Goal: Task Accomplishment & Management: Manage account settings

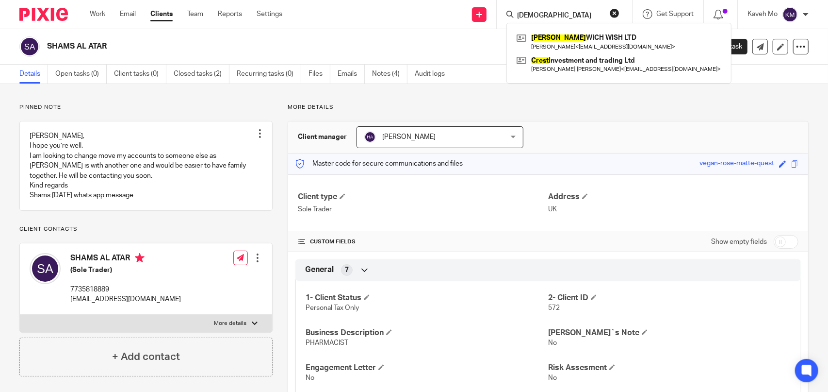
drag, startPoint x: 539, startPoint y: 18, endPoint x: 490, endPoint y: 18, distance: 48.5
click at [490, 18] on div "Send new email Create task Add client prest PREST WICH WISH LTD Rayimer Aziz Mo…" at bounding box center [562, 14] width 531 height 29
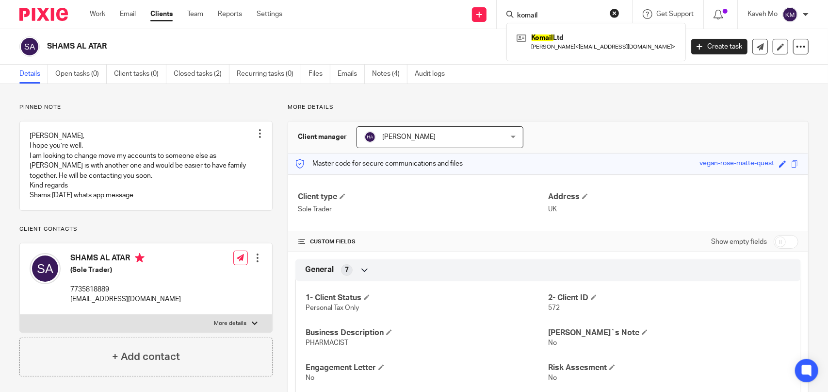
type input "komail"
click button "submit" at bounding box center [0, 0] width 0 height 0
click at [542, 37] on link at bounding box center [596, 42] width 164 height 22
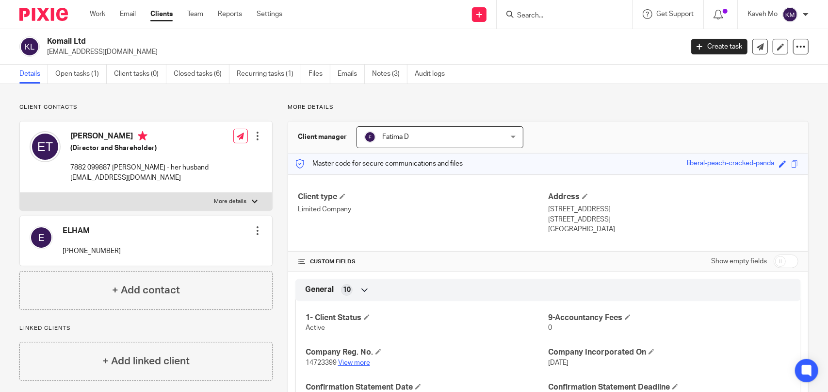
click at [354, 360] on link "View more" at bounding box center [354, 362] width 32 height 7
click at [539, 17] on input "Search" at bounding box center [559, 16] width 87 height 9
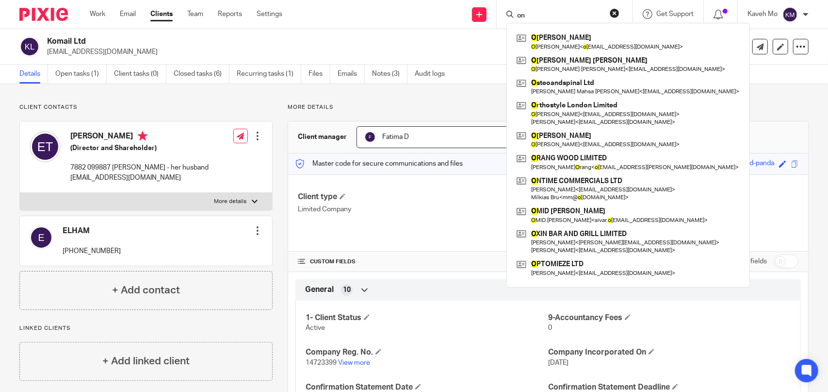
type input "o"
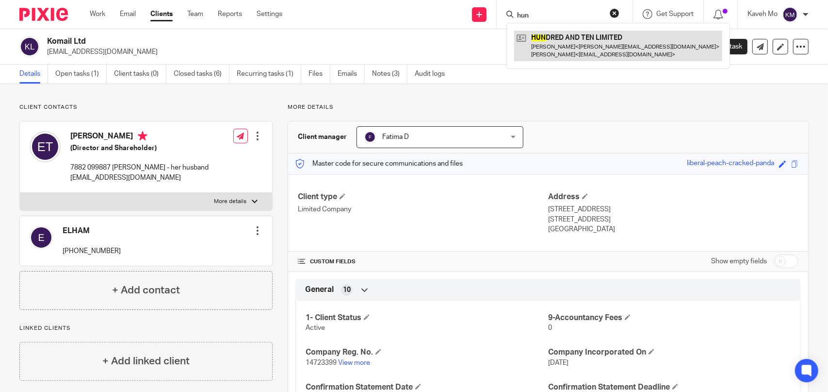
type input "hun"
click at [560, 45] on link at bounding box center [618, 46] width 208 height 30
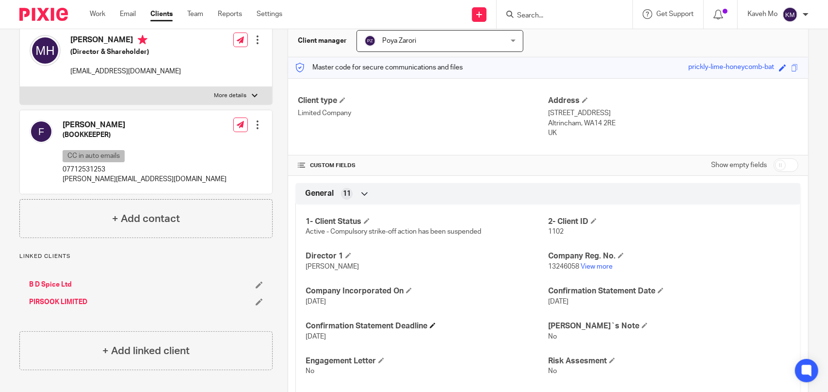
scroll to position [97, 0]
click at [599, 262] on link "View more" at bounding box center [597, 265] width 32 height 7
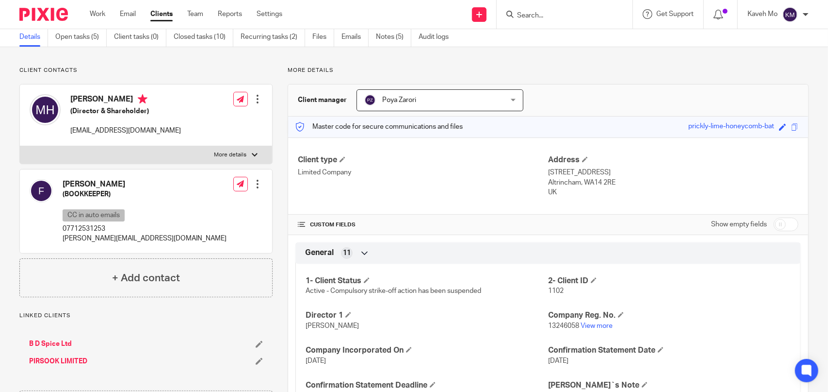
scroll to position [0, 0]
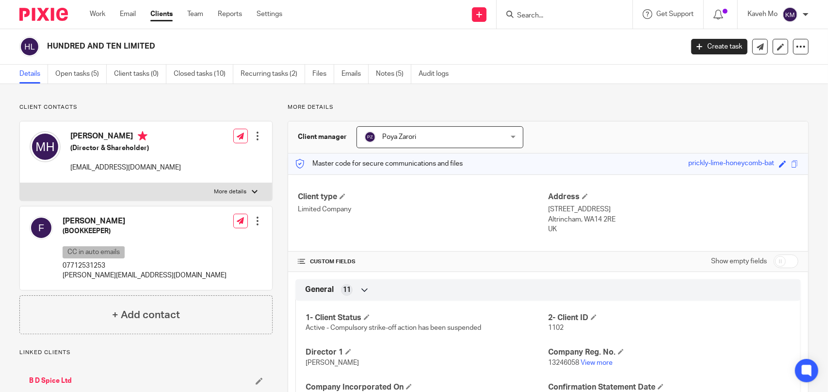
click at [529, 14] on input "Search" at bounding box center [559, 16] width 87 height 9
paste input "ABDULAZIZ ALMAWAL"
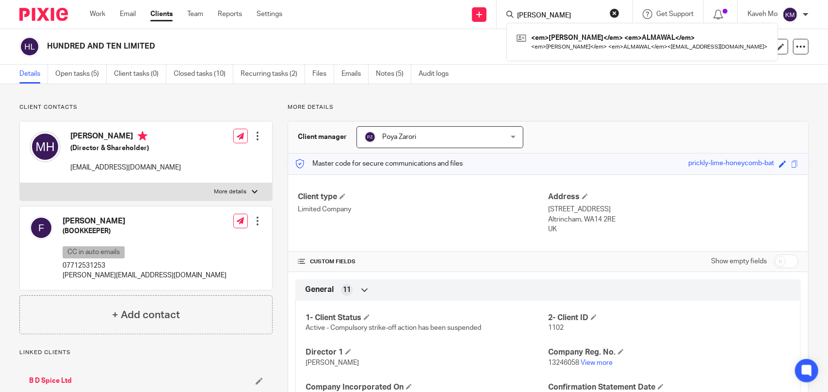
type input "ABDULAZIZ ALMAWAL"
click button "submit" at bounding box center [0, 0] width 0 height 0
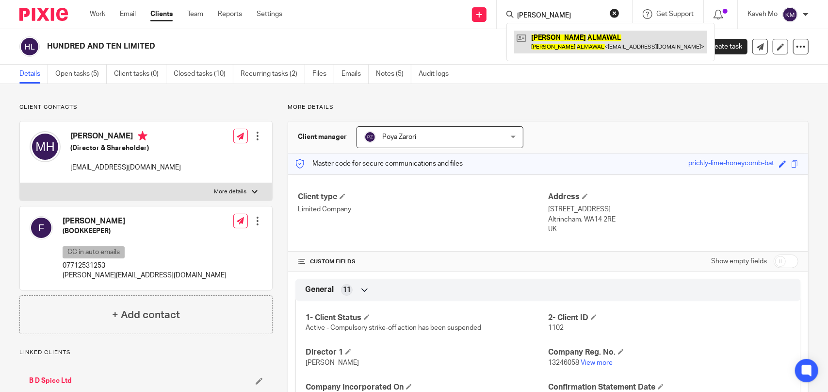
click at [590, 38] on link at bounding box center [610, 42] width 193 height 22
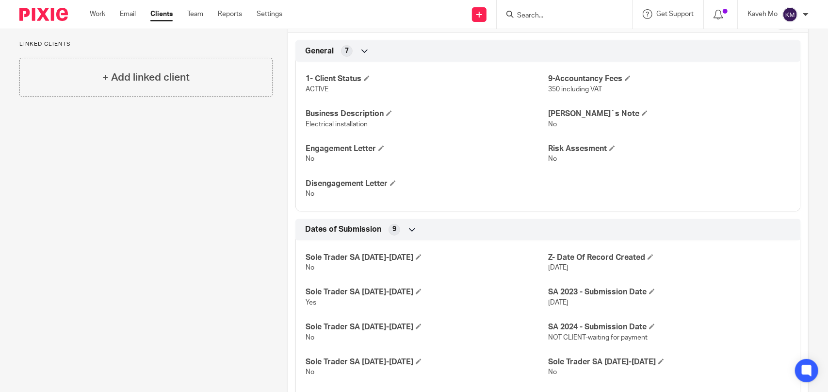
scroll to position [243, 0]
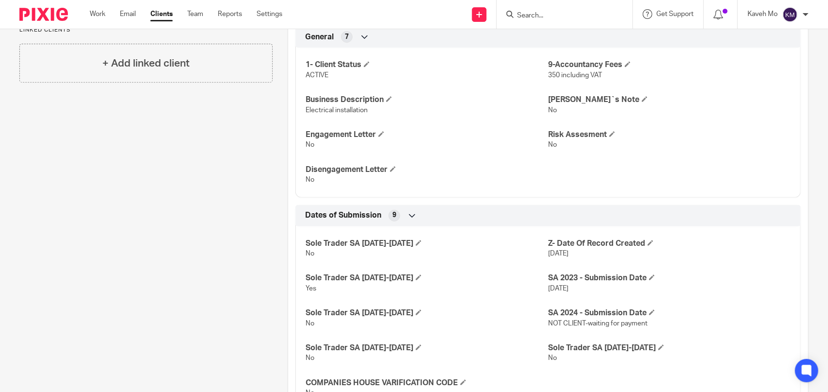
click at [525, 13] on input "Search" at bounding box center [559, 16] width 87 height 9
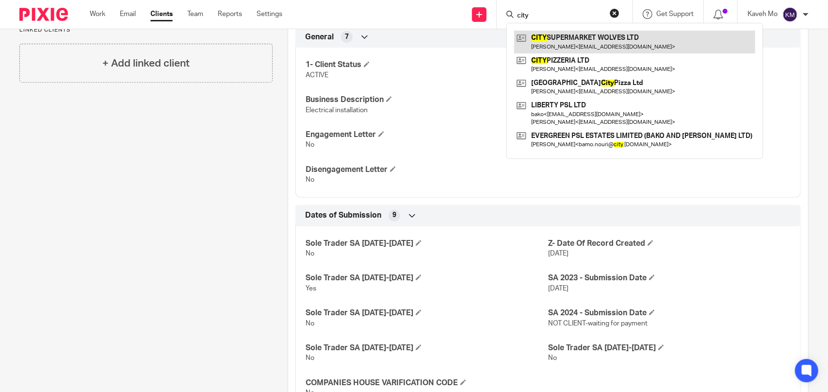
type input "city"
click at [556, 34] on link at bounding box center [634, 42] width 241 height 22
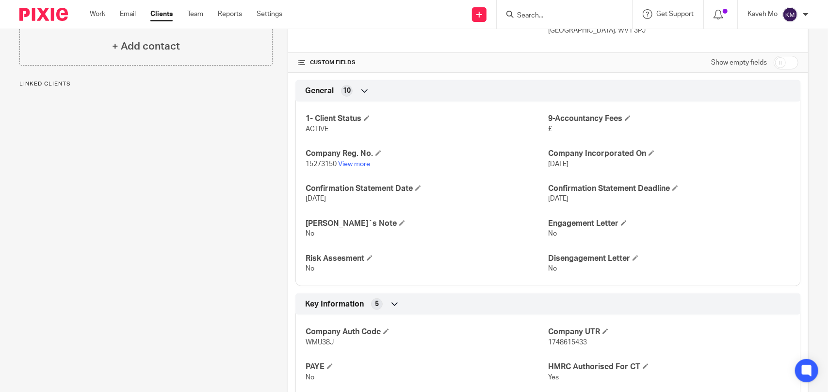
scroll to position [243, 0]
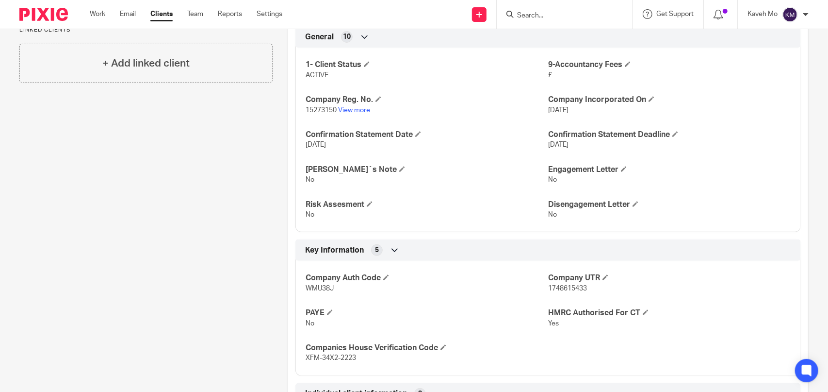
click at [563, 287] on span "1748615433" at bounding box center [567, 288] width 39 height 7
copy span "1748615433"
click at [558, 15] on input "Search" at bounding box center [559, 16] width 87 height 9
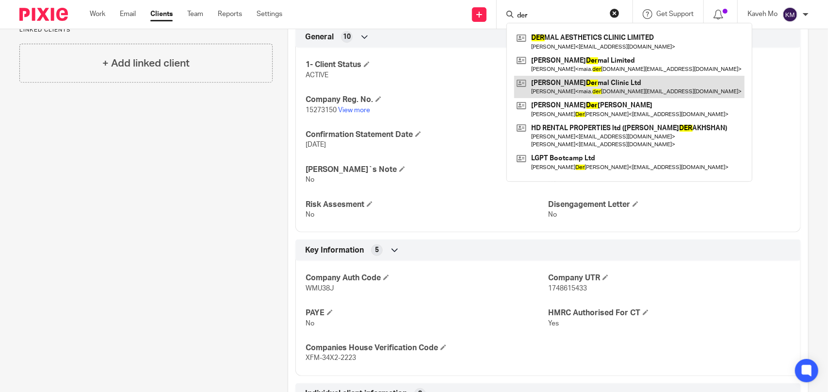
type input "der"
click at [572, 83] on link at bounding box center [629, 87] width 230 height 22
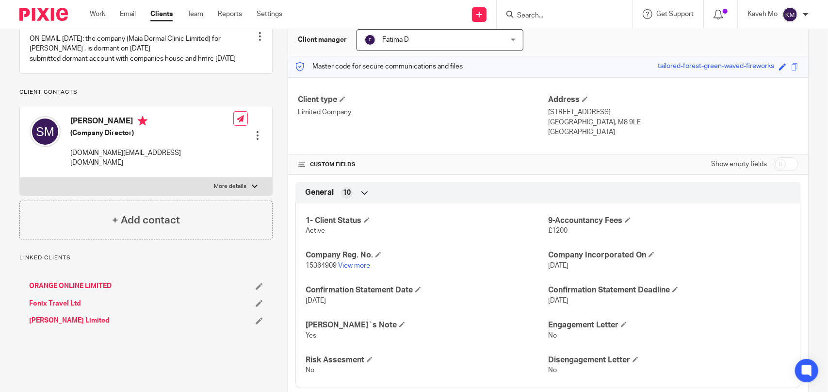
scroll to position [340, 0]
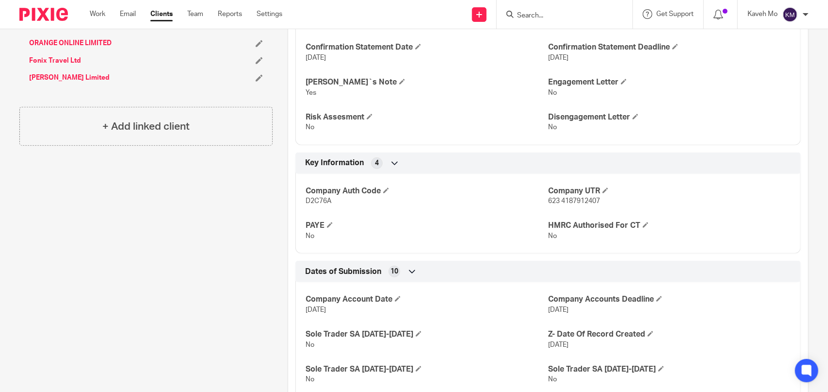
click at [567, 200] on span "623 4187912407" at bounding box center [574, 200] width 52 height 7
drag, startPoint x: 558, startPoint y: 199, endPoint x: 595, endPoint y: 199, distance: 37.4
click at [595, 199] on span "623 4187912407" at bounding box center [574, 200] width 52 height 7
copy span "4187912407"
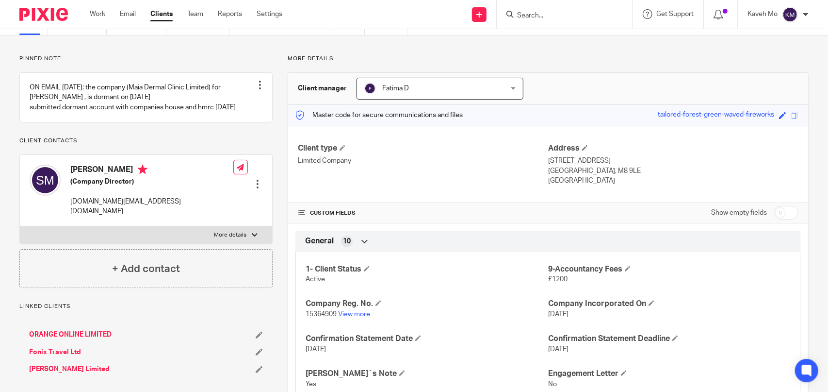
scroll to position [0, 0]
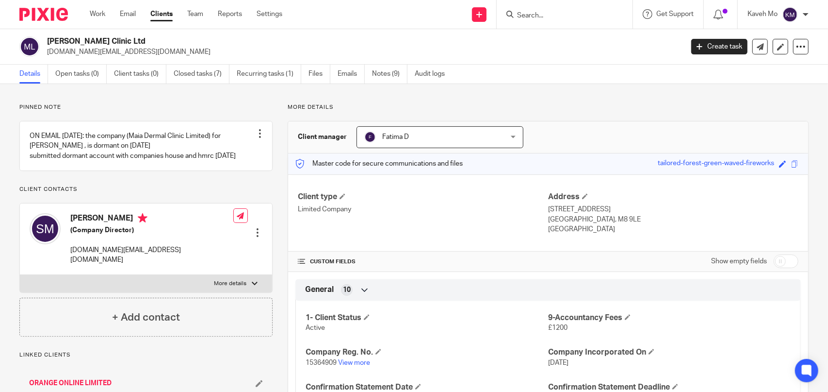
click at [526, 18] on input "Search" at bounding box center [559, 16] width 87 height 9
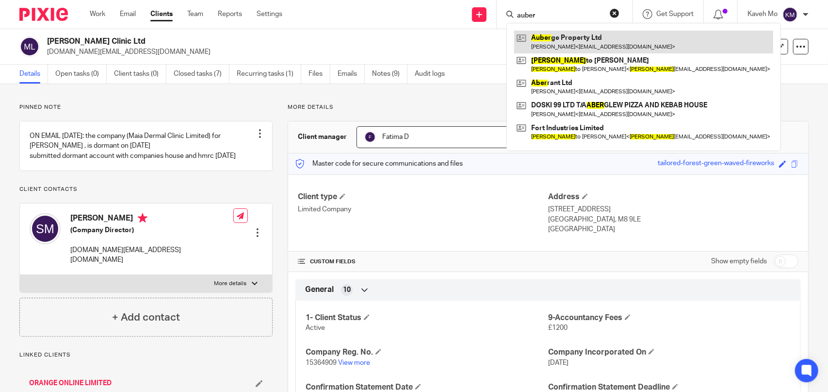
type input "auber"
click at [562, 39] on link at bounding box center [643, 42] width 259 height 22
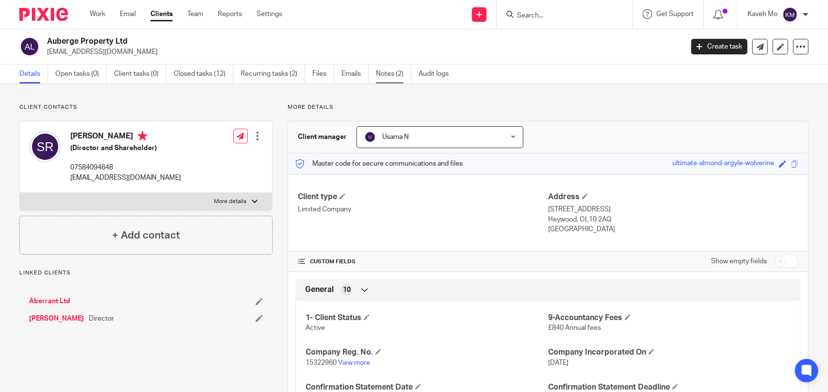
click at [387, 73] on link "Notes (2)" at bounding box center [393, 74] width 35 height 19
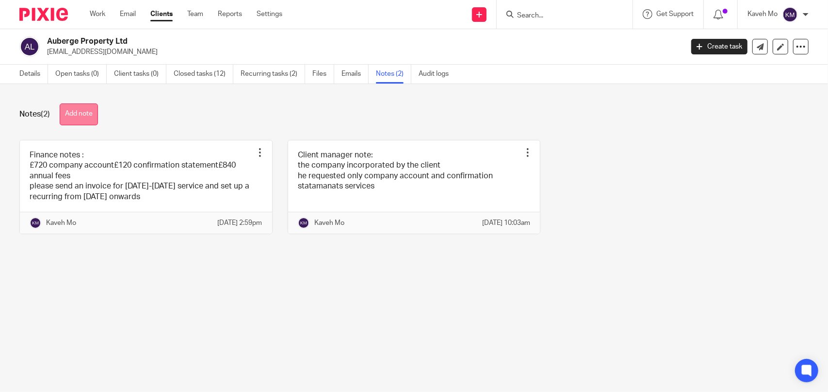
click at [76, 114] on button "Add note" at bounding box center [79, 114] width 38 height 22
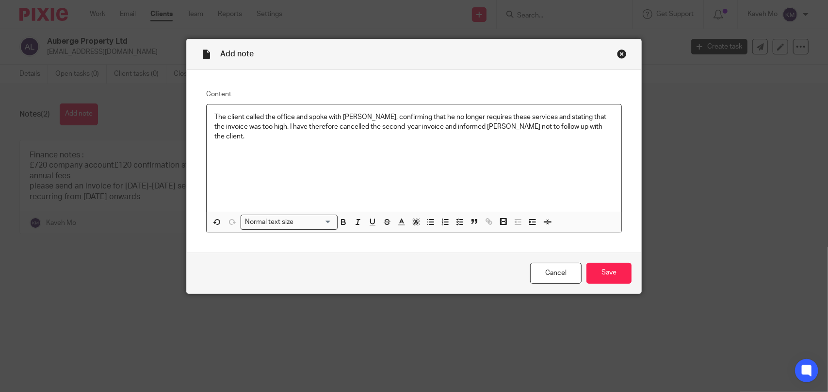
click at [214, 117] on p "The client called the office and spoke with Kaveh, confirming that he no longer…" at bounding box center [413, 127] width 399 height 30
click at [358, 115] on p "The client called the office and spoke with Kaveh, confirming that he no longer…" at bounding box center [413, 127] width 399 height 30
click at [604, 272] on input "Save" at bounding box center [609, 272] width 45 height 21
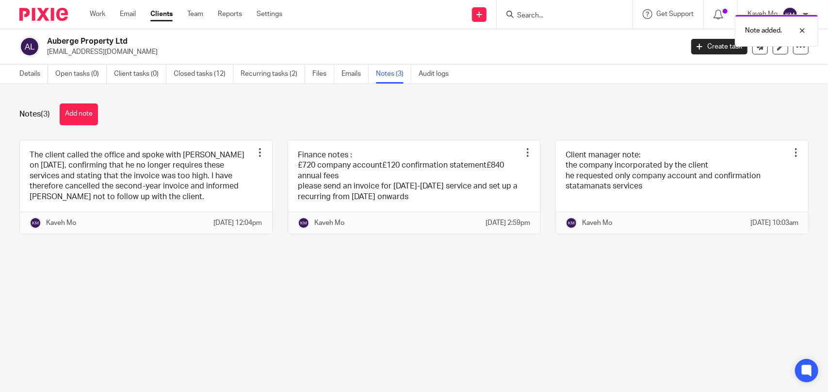
click at [104, 40] on h2 "Auberge Property Ltd" at bounding box center [299, 41] width 504 height 10
copy div "Auberge Property Ltd"
click at [562, 63] on div "Auberge Property Ltd drominiyi@gmail.com Create task Update from Companies Hous…" at bounding box center [414, 46] width 828 height 35
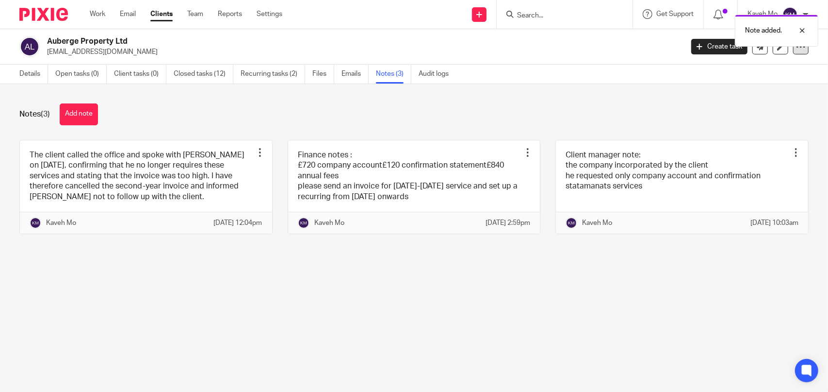
click at [795, 52] on div at bounding box center [801, 47] width 16 height 16
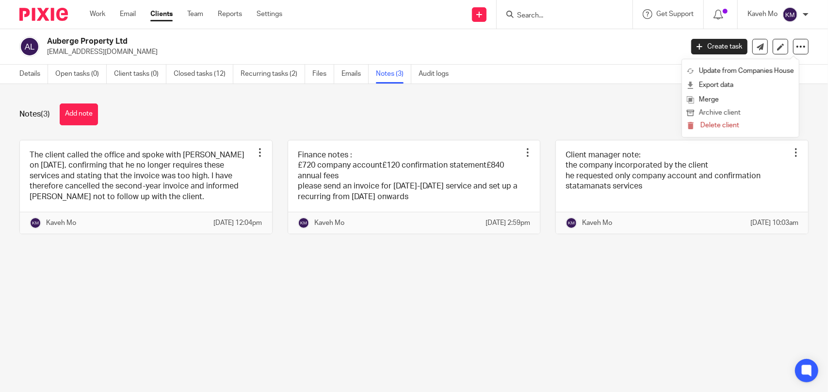
click at [729, 111] on button "Archive client" at bounding box center [740, 113] width 107 height 13
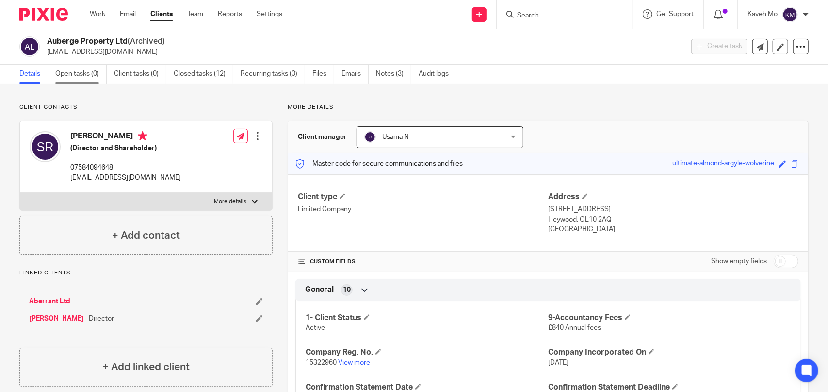
click at [78, 74] on link "Open tasks (0)" at bounding box center [80, 74] width 51 height 19
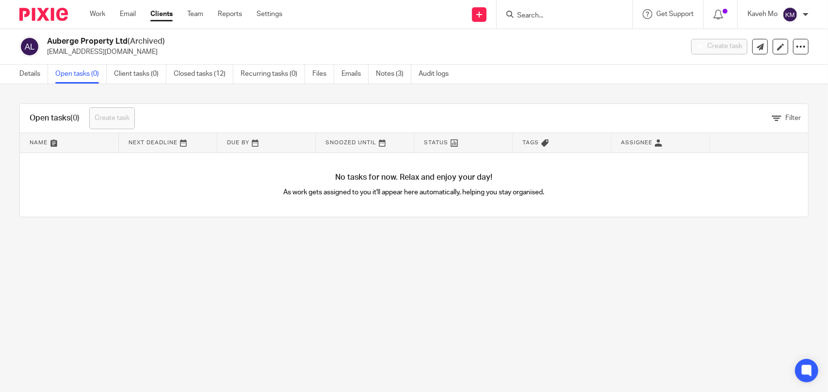
drag, startPoint x: 524, startPoint y: 59, endPoint x: 439, endPoint y: 61, distance: 85.4
click at [523, 59] on div "Auberge Property Ltd (Archived) drominiyi@gmail.com Create task Update from Com…" at bounding box center [414, 46] width 828 height 35
click at [24, 76] on link "Details" at bounding box center [33, 74] width 29 height 19
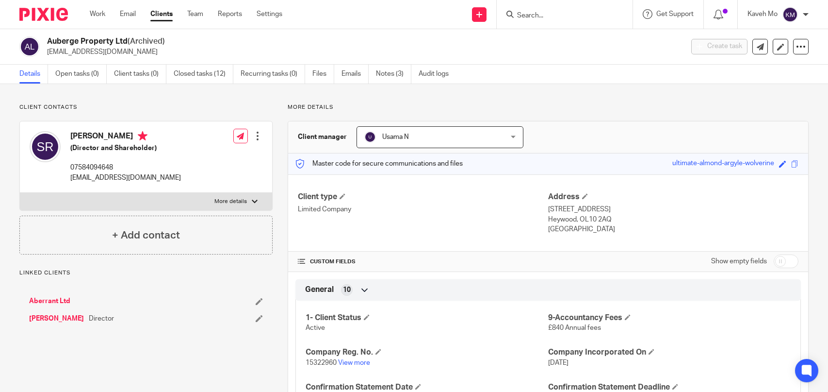
click at [797, 50] on icon at bounding box center [801, 47] width 10 height 10
click at [722, 111] on button "Unarchive client" at bounding box center [740, 113] width 107 height 13
click at [98, 11] on link "Work" at bounding box center [98, 14] width 16 height 10
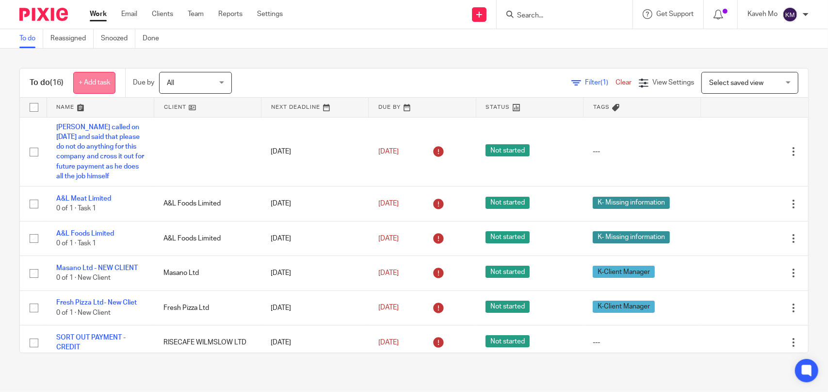
click at [95, 82] on link "+ Add task" at bounding box center [94, 83] width 42 height 22
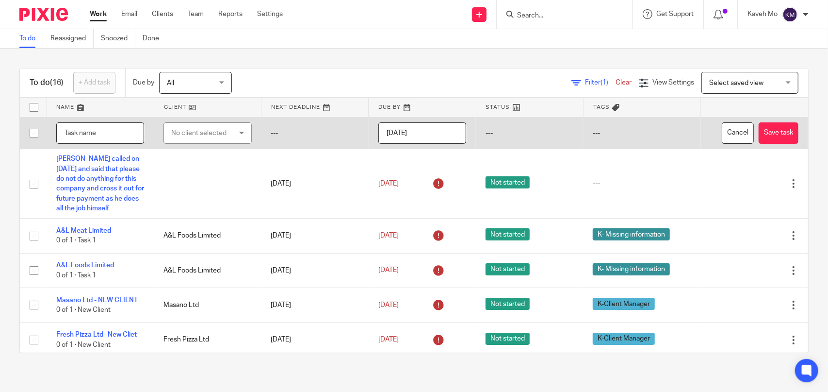
click at [108, 130] on input "text" at bounding box center [100, 133] width 88 height 22
paste input "Auberge Property Ltd"
click at [136, 137] on input "Auberge Property Ltd - he does not want any service for this company" at bounding box center [100, 133] width 88 height 22
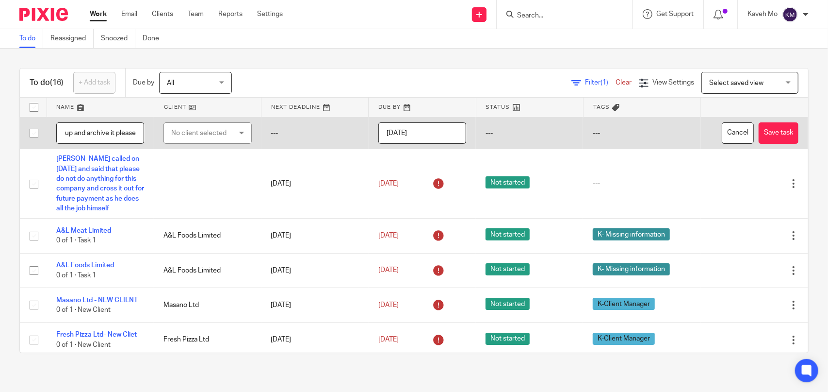
drag, startPoint x: 136, startPoint y: 131, endPoint x: 70, endPoint y: 137, distance: 66.3
click at [70, 138] on input "Auberge Property Ltd - he does not want any service for this company - do not f…" at bounding box center [100, 133] width 88 height 22
click at [131, 133] on input "Auberge Property Ltd - he does not want any service for this company - do not f…" at bounding box center [100, 133] width 88 height 22
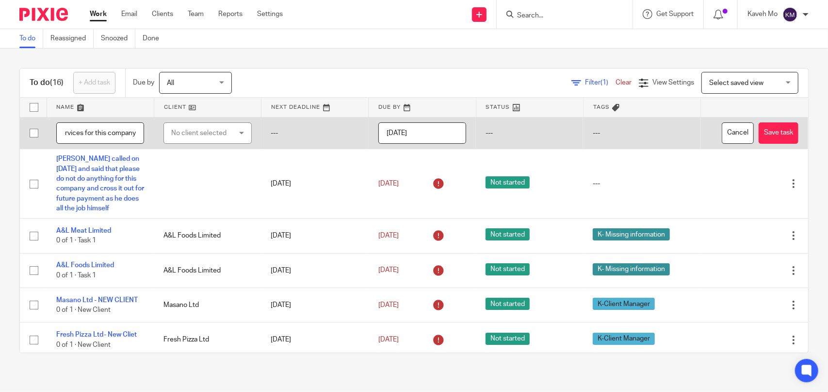
click at [69, 134] on input "Auberge Property Ltd - he does not want any service for this company - do not f…" at bounding box center [100, 133] width 88 height 22
type input "Auberge Property Ltd - he does not want any service for this company - do not f…"
drag, startPoint x: 219, startPoint y: 129, endPoint x: 220, endPoint y: 135, distance: 6.8
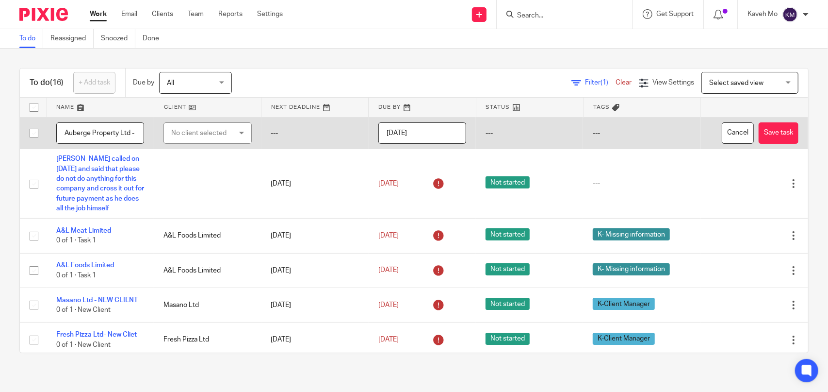
click at [220, 129] on div "No client selected" at bounding box center [203, 133] width 64 height 20
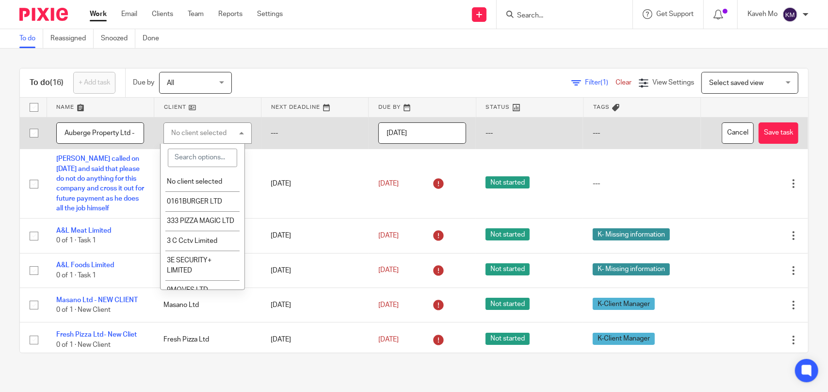
click at [206, 156] on input "search" at bounding box center [202, 157] width 69 height 18
paste input "Auberge Property Ltd"
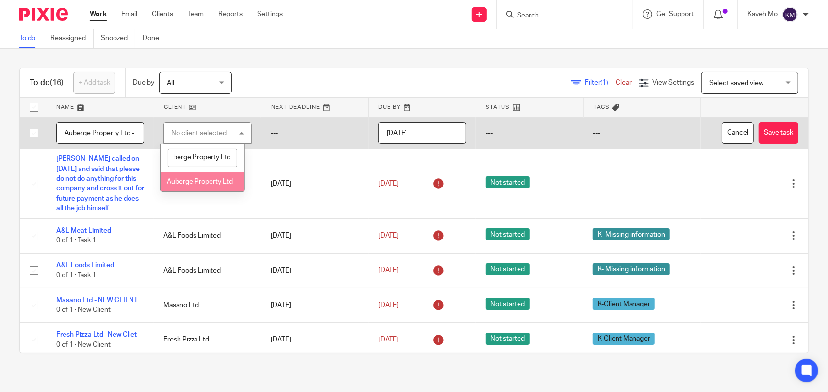
type input "Auberge Property Ltd"
click at [207, 184] on span "Auberge Property Ltd" at bounding box center [200, 181] width 66 height 7
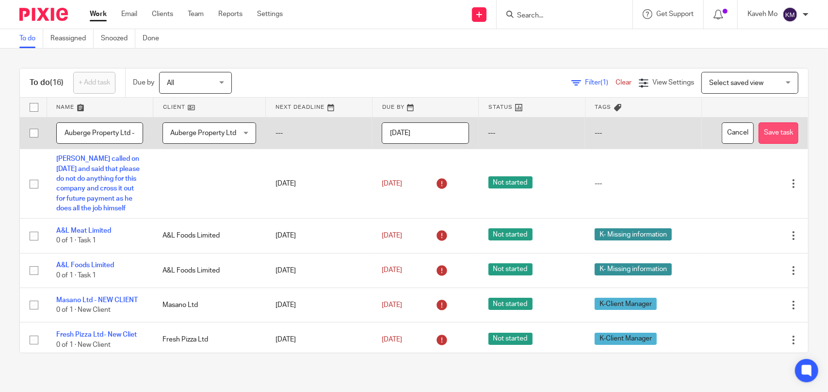
click at [759, 128] on button "Save task" at bounding box center [779, 133] width 40 height 22
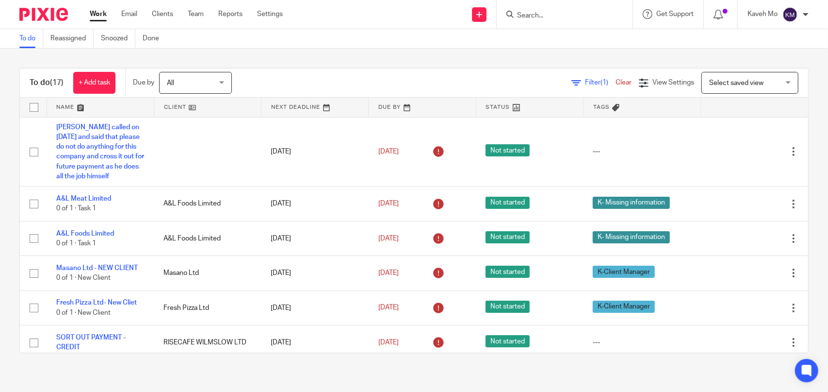
click at [567, 19] on input "Search" at bounding box center [559, 16] width 87 height 9
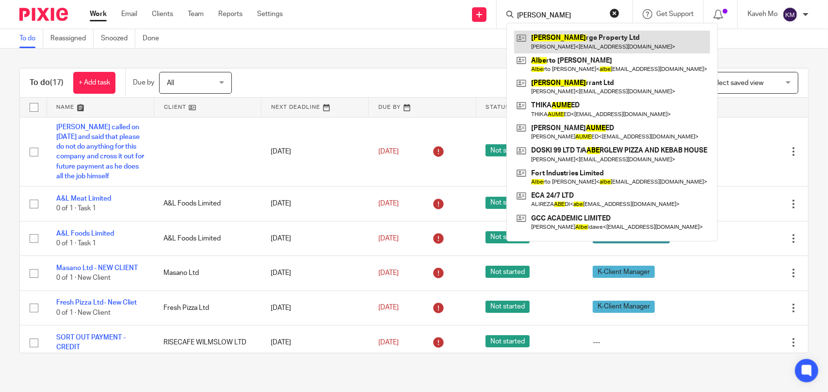
type input "aube"
click at [568, 40] on link at bounding box center [612, 42] width 196 height 22
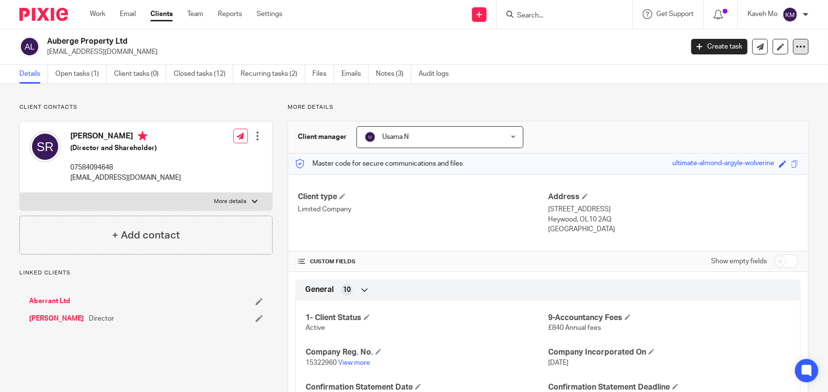
click at [796, 48] on icon at bounding box center [801, 47] width 10 height 10
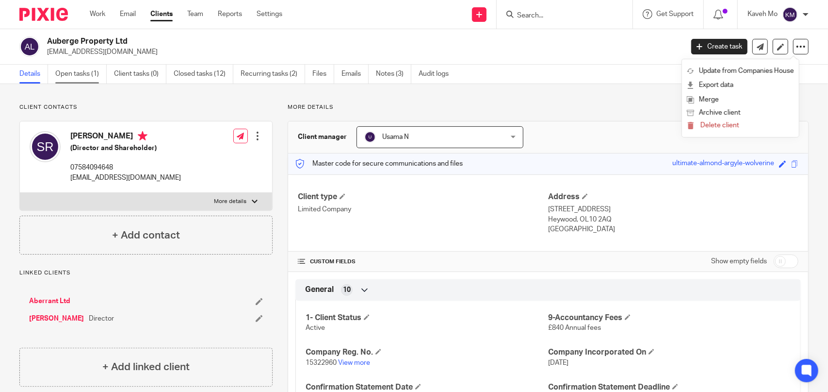
click at [77, 79] on link "Open tasks (1)" at bounding box center [80, 74] width 51 height 19
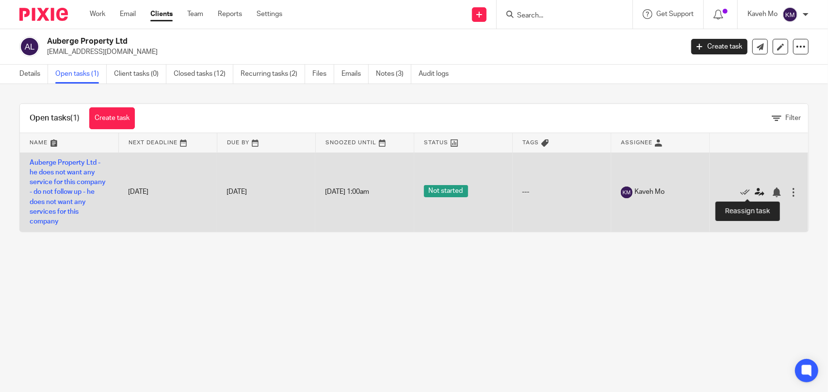
click at [755, 193] on icon at bounding box center [760, 192] width 10 height 10
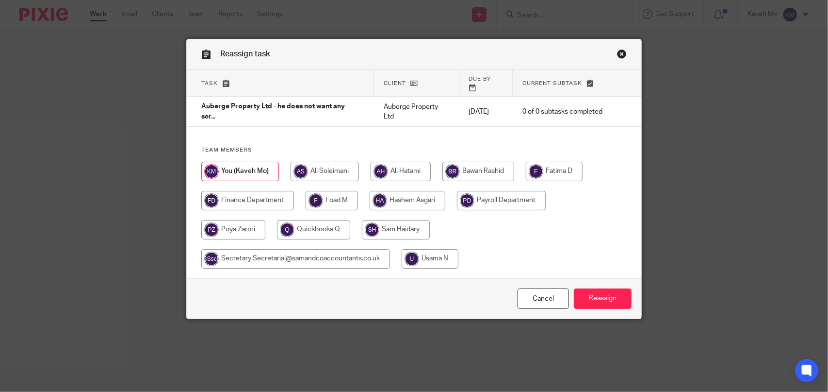
click at [437, 254] on input "radio" at bounding box center [430, 258] width 57 height 19
radio input "true"
click at [600, 302] on div "Cancel Reassign" at bounding box center [414, 298] width 455 height 41
click at [591, 291] on input "Reassign" at bounding box center [603, 298] width 58 height 21
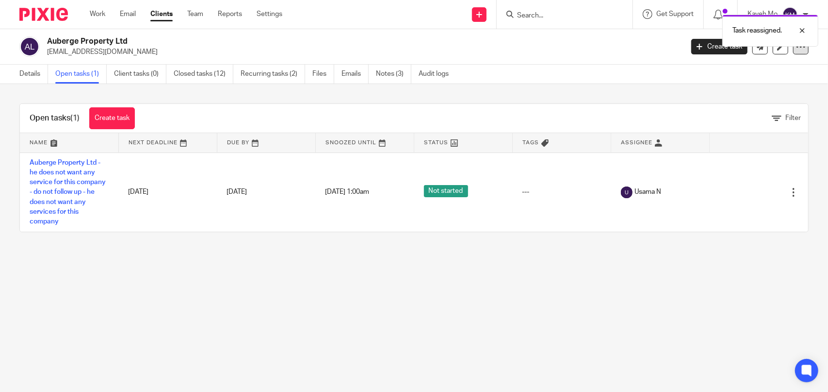
click at [796, 49] on icon at bounding box center [801, 47] width 10 height 10
click at [719, 113] on button "Archive client" at bounding box center [740, 113] width 107 height 13
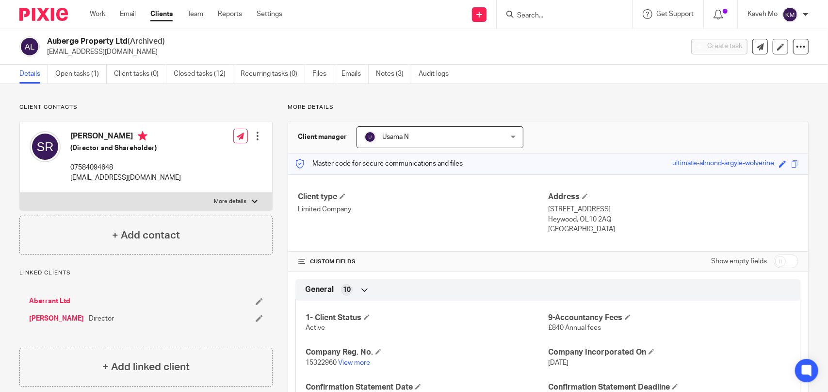
drag, startPoint x: 127, startPoint y: 43, endPoint x: 46, endPoint y: 43, distance: 81.0
click at [46, 43] on div "Auberge Property Ltd (Archived) [EMAIL_ADDRESS][DOMAIN_NAME]" at bounding box center [347, 46] width 657 height 20
copy h2 "Auberge Property Ltd"
